Goal: Task Accomplishment & Management: Manage account settings

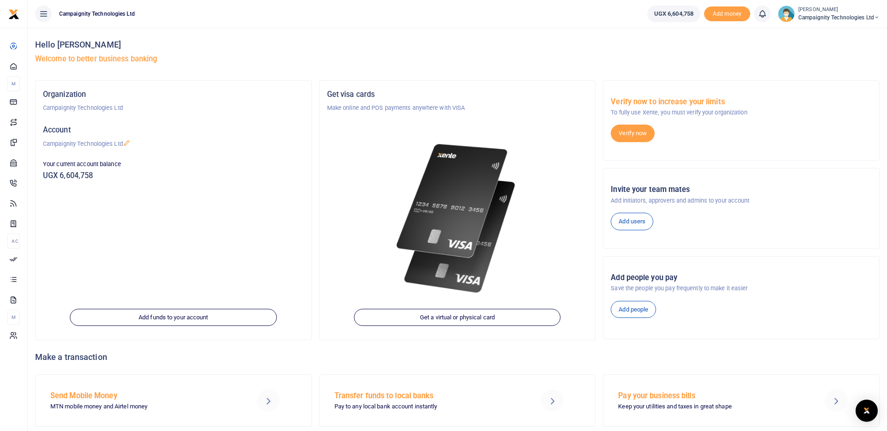
click at [597, 284] on div "Get visa cards Make online and POS payments anywhere with VISA Get a virtual or…" at bounding box center [457, 210] width 284 height 260
click at [787, 181] on div "Invite your team mates Add initiators, approvers and admins to your account Add…" at bounding box center [741, 208] width 276 height 65
click at [784, 181] on div "Invite your team mates Add initiators, approvers and admins to your account Add…" at bounding box center [741, 208] width 276 height 65
click at [619, 57] on h5 "Welcome to better business banking" at bounding box center [457, 58] width 844 height 9
click at [597, 153] on div "Get visa cards Make online and POS payments anywhere with VISA Get a virtual or…" at bounding box center [457, 210] width 284 height 260
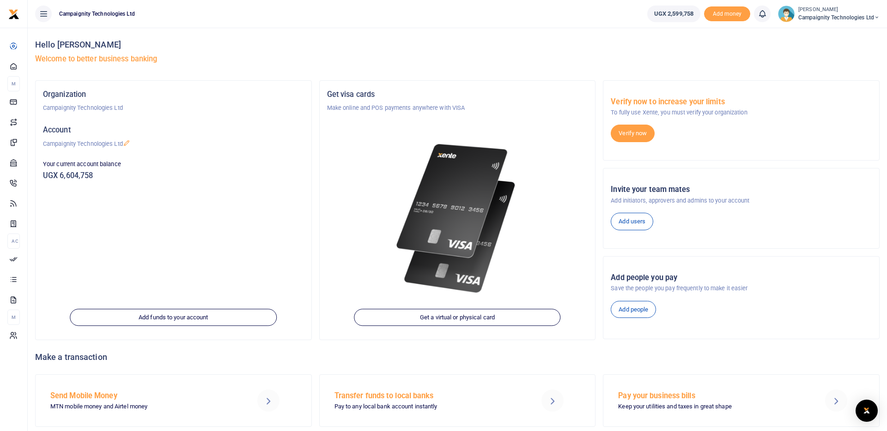
click at [599, 162] on div "Verify now to increase your limits To fully use Xente, you must verify your org…" at bounding box center [741, 210] width 284 height 260
click at [578, 48] on h4 "Hello [PERSON_NAME]" at bounding box center [457, 45] width 844 height 10
click at [594, 166] on div "Get visa cards Make online and POS payments anywhere with VISA Get a virtual or…" at bounding box center [458, 210] width 276 height 259
click at [601, 173] on div "Verify now to increase your limits To fully use Xente, you must verify your org…" at bounding box center [741, 210] width 284 height 260
click at [600, 210] on div "Verify now to increase your limits To fully use Xente, you must verify your org…" at bounding box center [741, 210] width 284 height 260
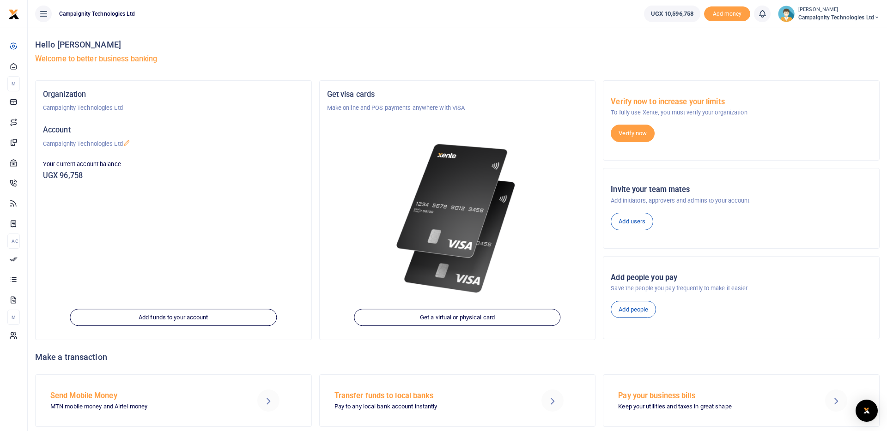
click at [257, 171] on h5 "UGX 96,758" at bounding box center [173, 175] width 261 height 9
click at [257, 171] on h5 "UGX 10,596,758" at bounding box center [173, 175] width 261 height 9
